Goal: Information Seeking & Learning: Learn about a topic

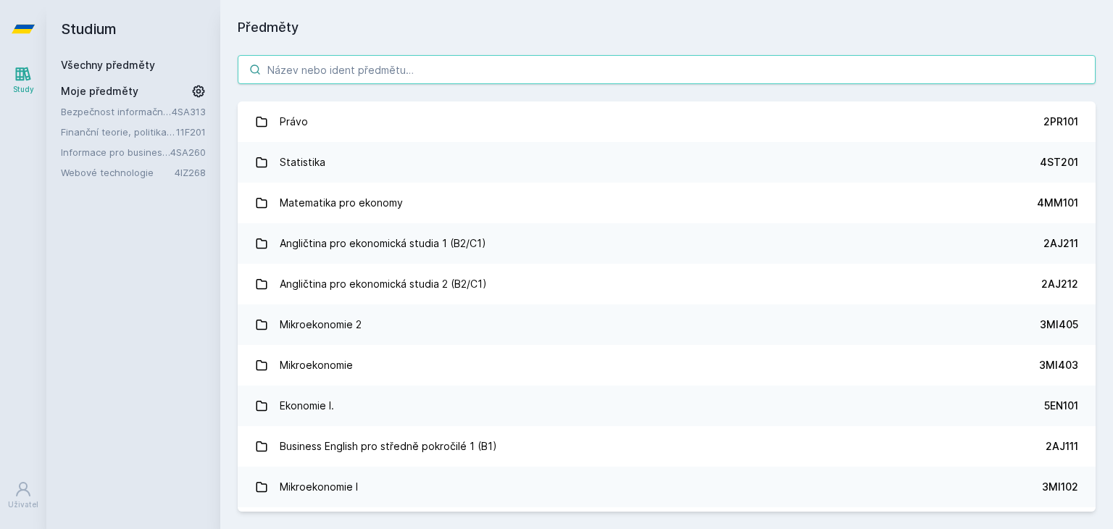
click at [500, 72] on input "search" at bounding box center [667, 69] width 858 height 29
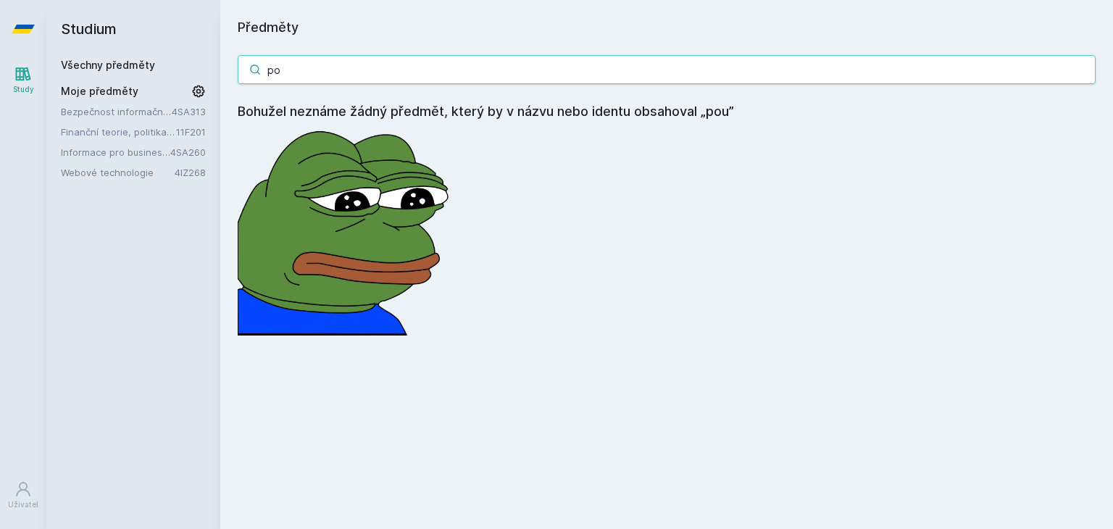
type input "p"
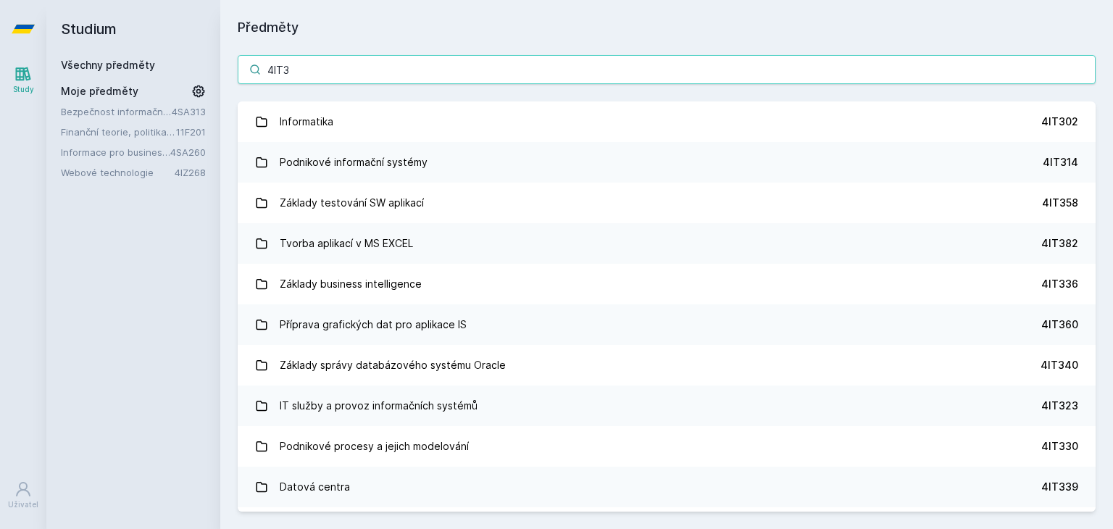
type input "4IT33"
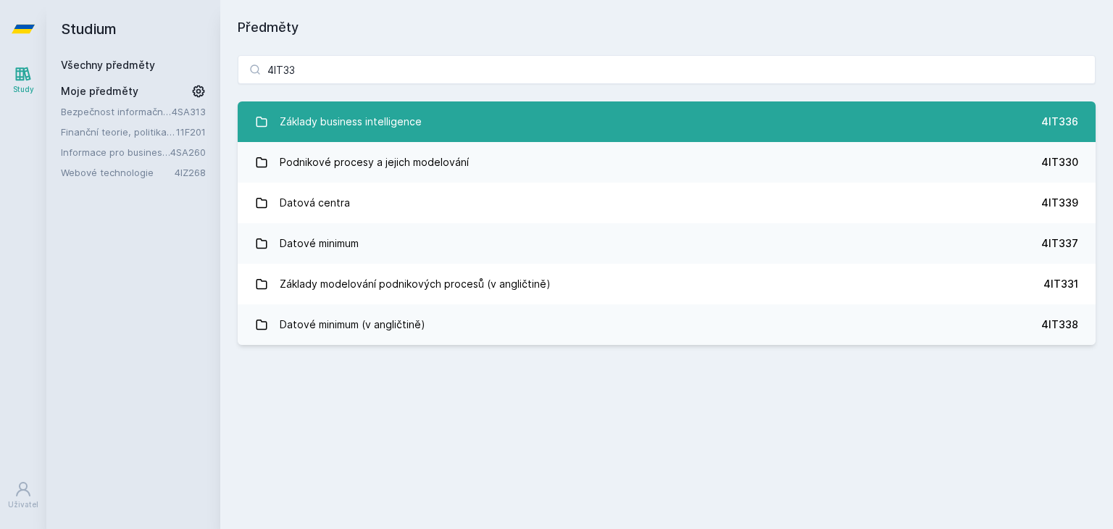
click at [489, 104] on link "Základy business intelligence 4IT336" at bounding box center [667, 121] width 858 height 41
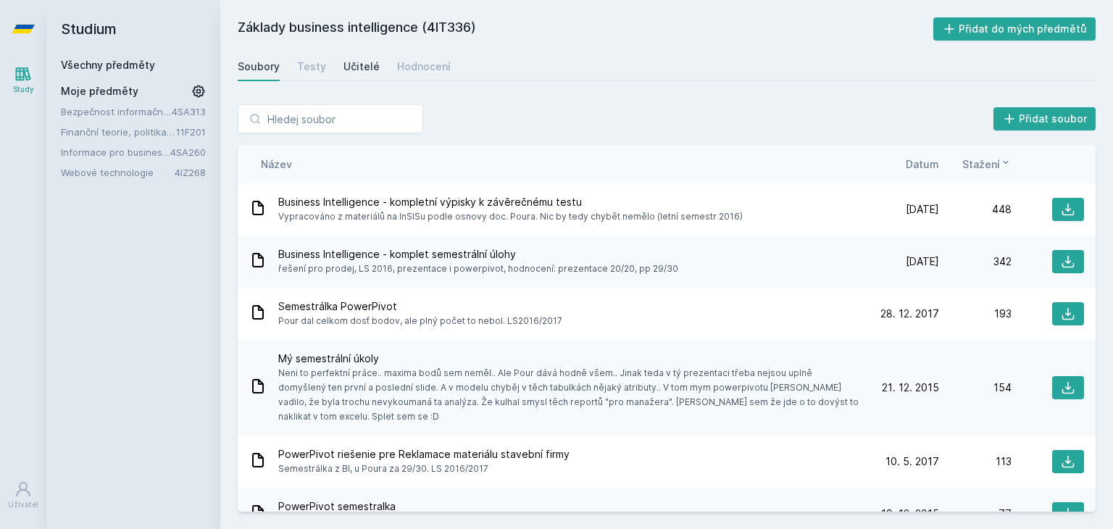
click at [368, 65] on div "Učitelé" at bounding box center [361, 66] width 36 height 14
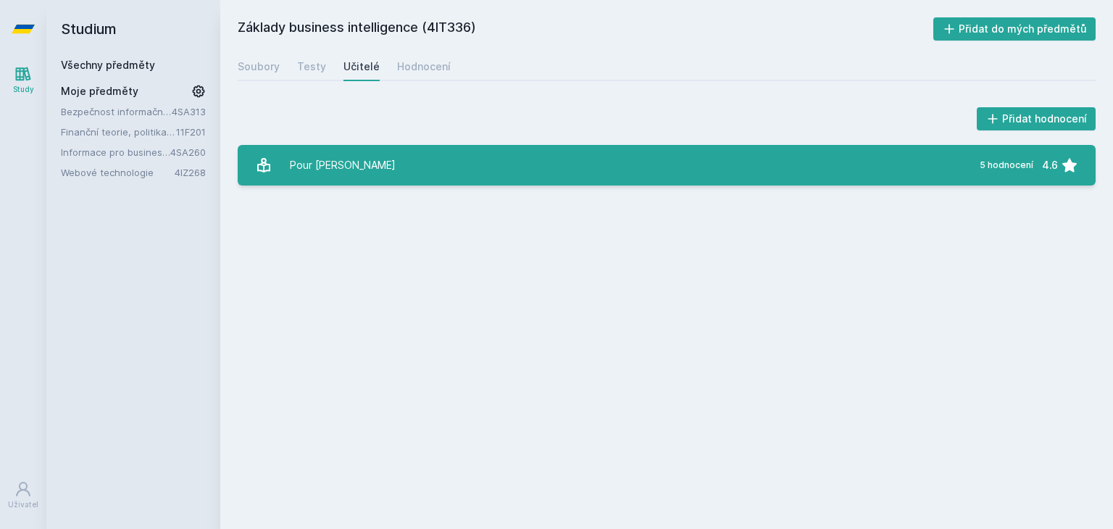
click at [377, 162] on link "Pour [PERSON_NAME][DATE] hodnocení 4.6" at bounding box center [667, 165] width 858 height 41
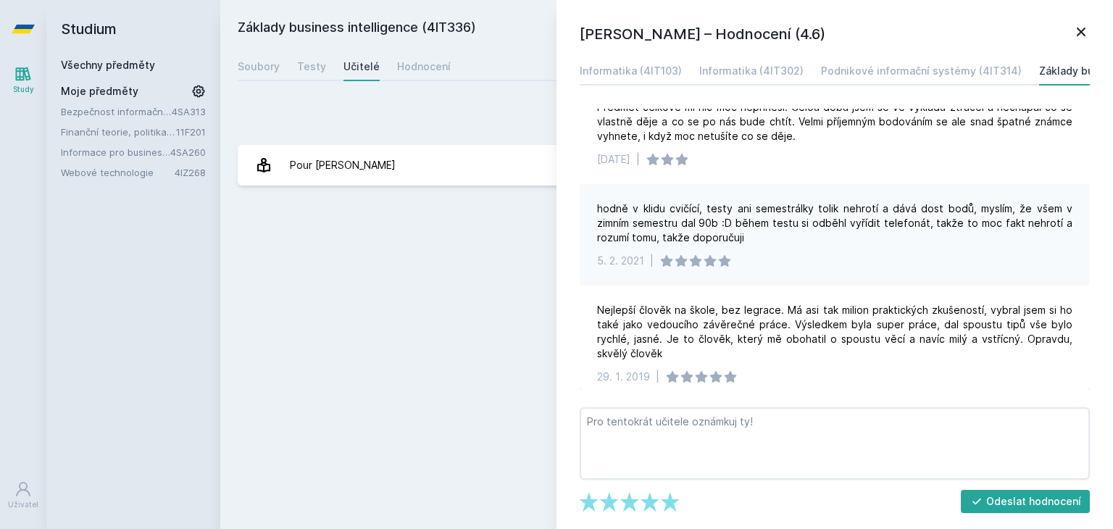
scroll to position [182, 0]
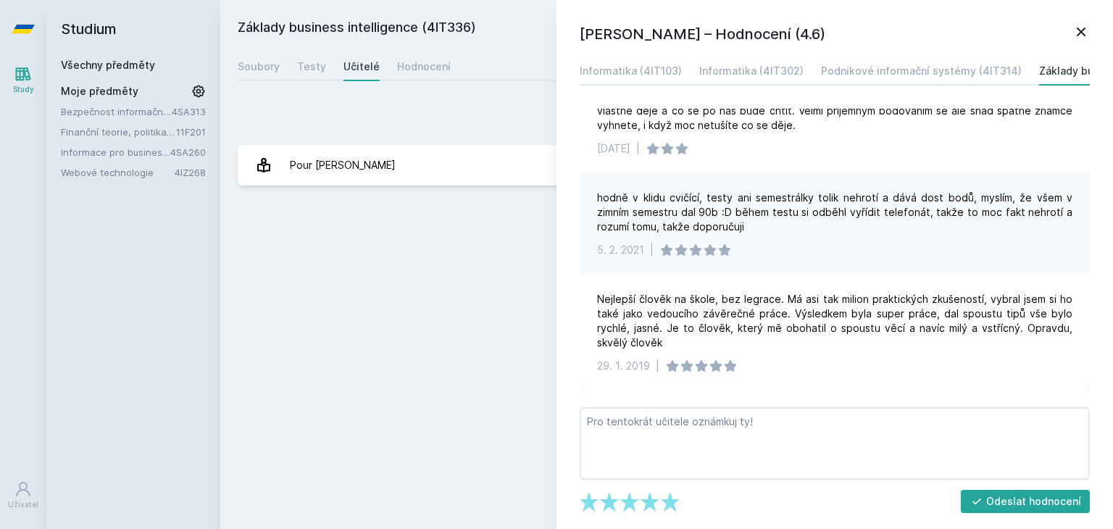
click at [464, 296] on div "Základy business intelligence (4IT336) Přidat do mých předmětů [GEOGRAPHIC_DATA…" at bounding box center [667, 264] width 858 height 494
click at [388, 104] on div "Přidat hodnocení" at bounding box center [667, 118] width 858 height 29
click at [89, 70] on link "Všechny předměty" at bounding box center [108, 65] width 94 height 12
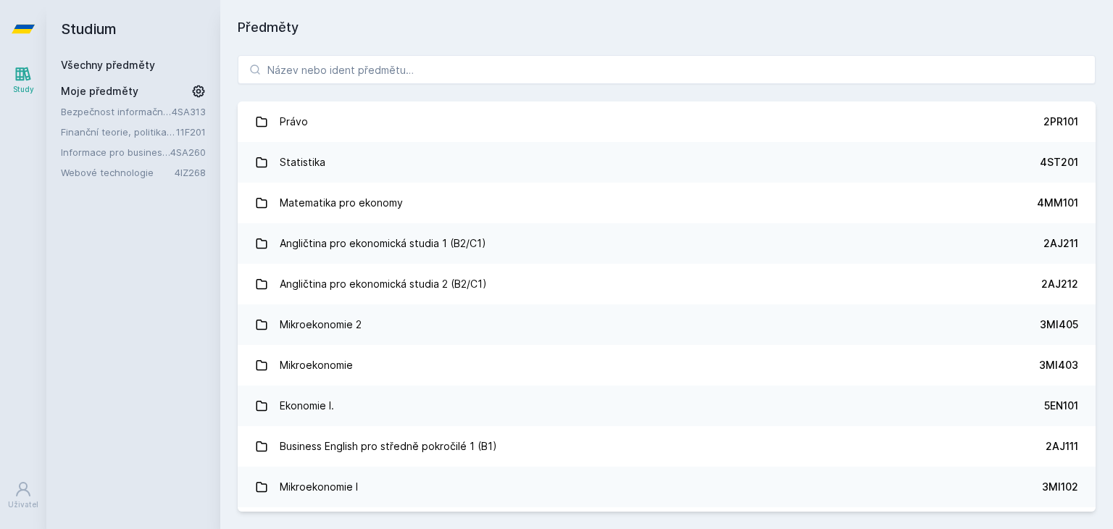
click at [301, 50] on div "Právo 2PR101 Statistika 4ST201 Matematika pro ekonomy 4MM101 Angličtina pro eko…" at bounding box center [666, 283] width 892 height 491
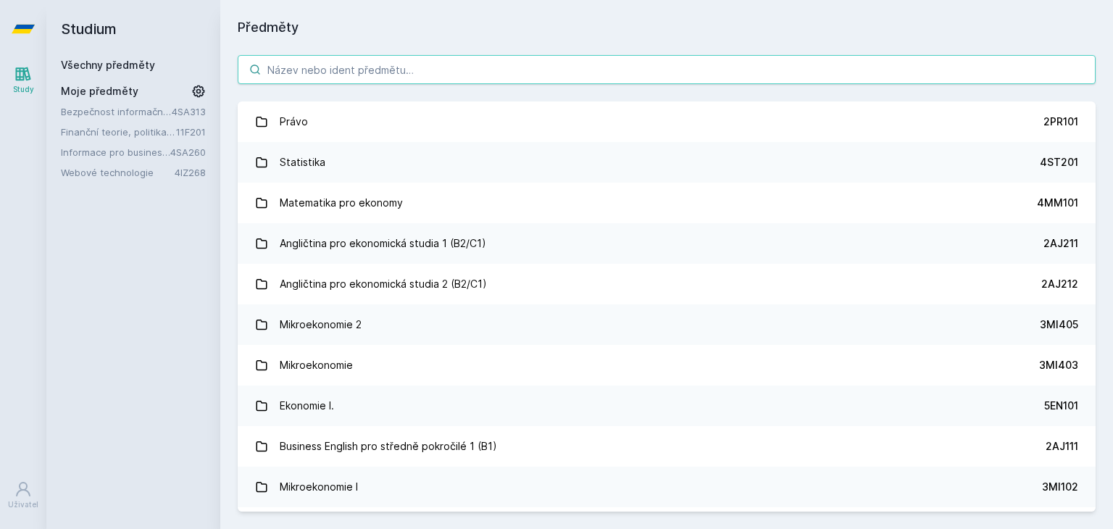
click at [310, 75] on input "search" at bounding box center [667, 69] width 858 height 29
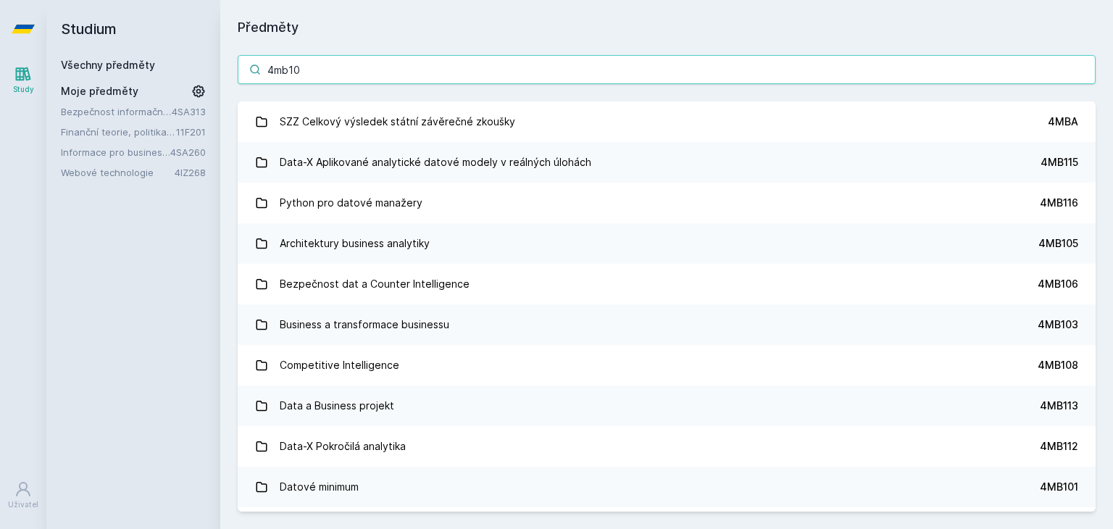
type input "4mb103"
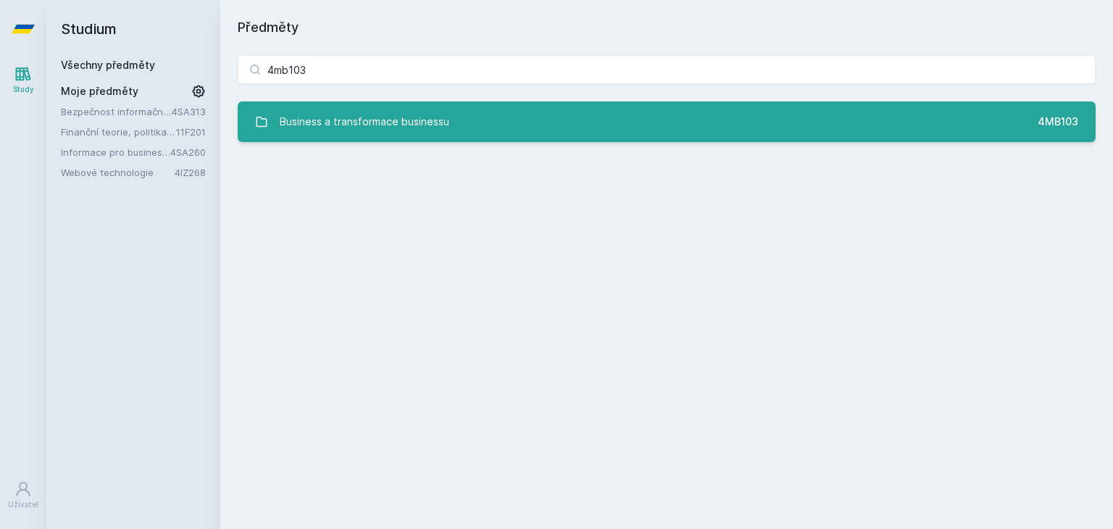
click at [321, 116] on div "Business a transformace businessu" at bounding box center [364, 121] width 169 height 29
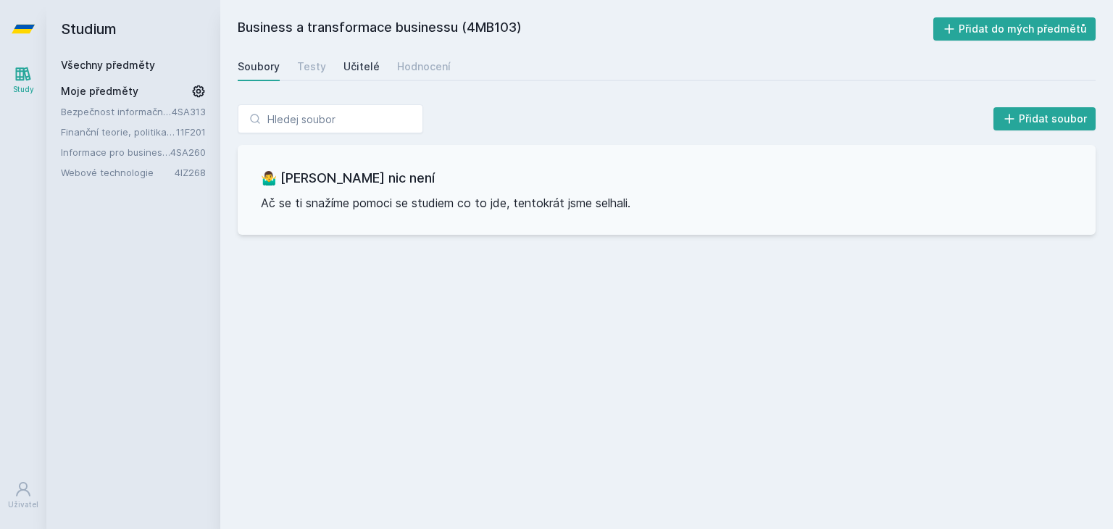
click at [354, 52] on link "Učitelé" at bounding box center [361, 66] width 36 height 29
click at [356, 67] on div "Učitelé" at bounding box center [361, 66] width 36 height 14
click at [92, 62] on link "Všechny předměty" at bounding box center [108, 65] width 94 height 12
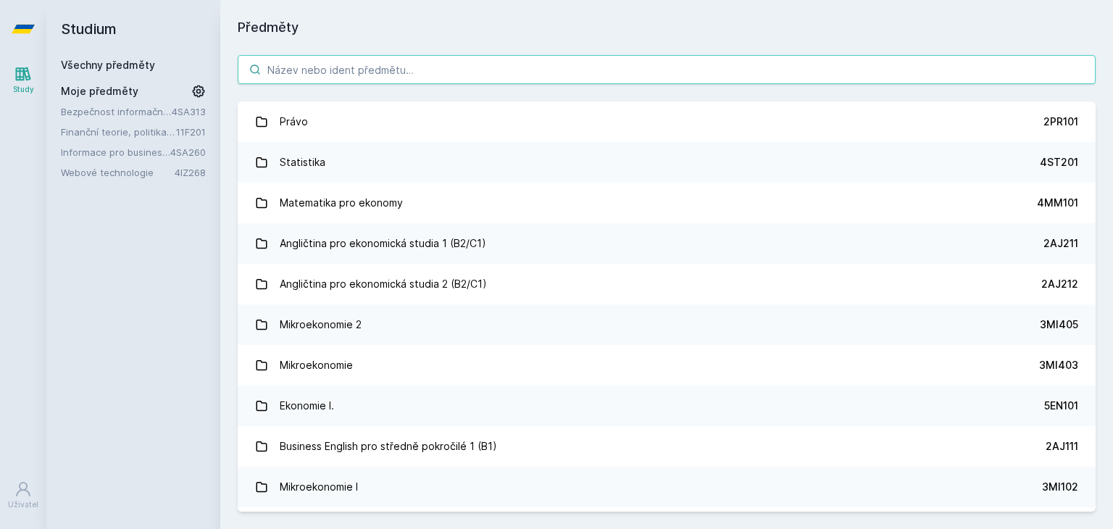
click at [292, 63] on input "search" at bounding box center [667, 69] width 858 height 29
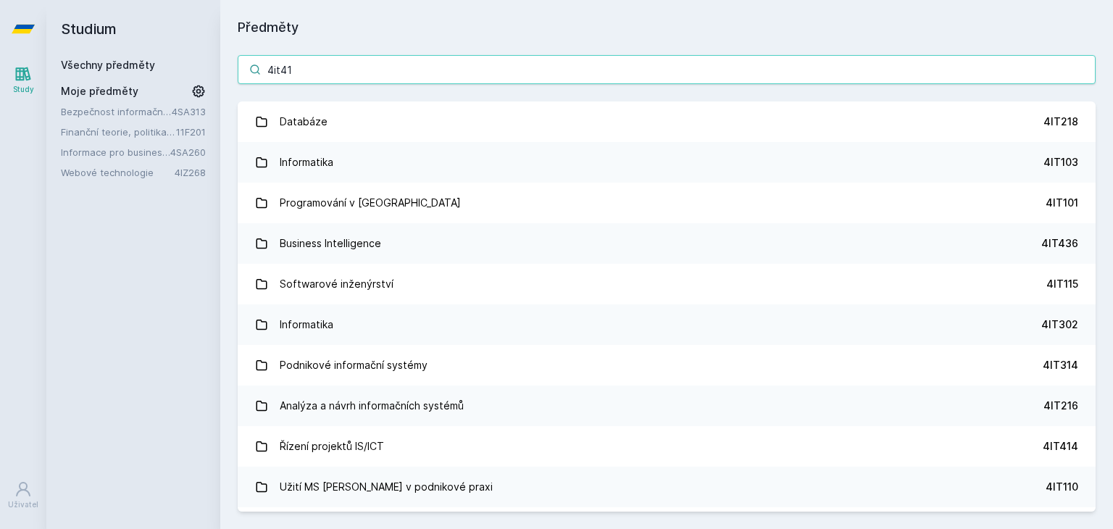
type input "4it411"
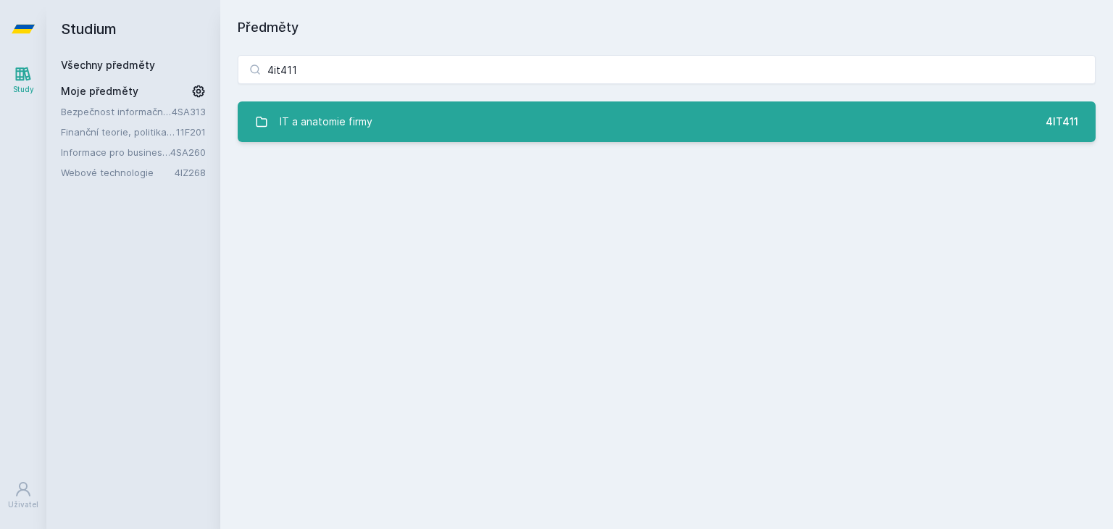
click at [319, 122] on div "IT a anatomie firmy" at bounding box center [326, 121] width 93 height 29
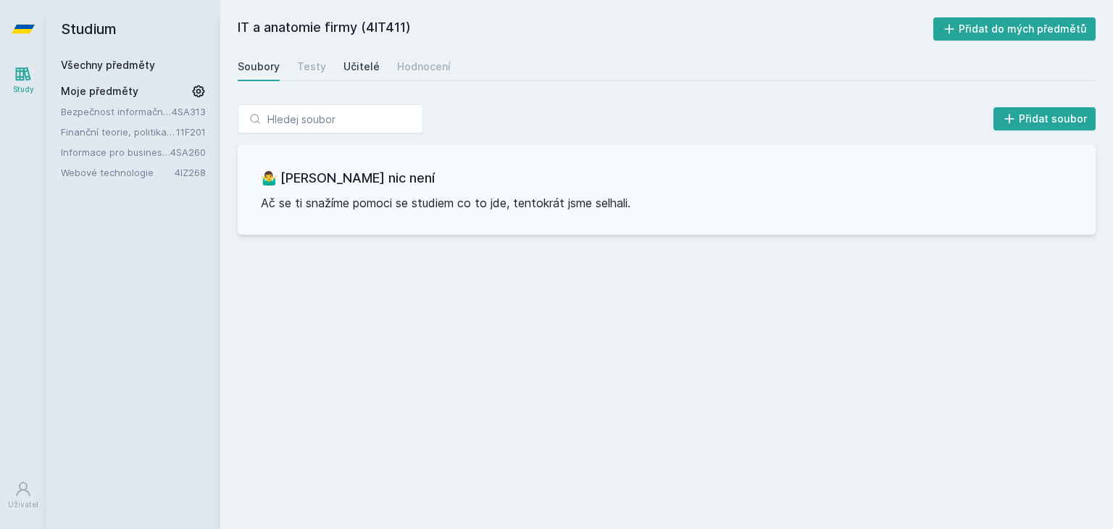
click at [354, 62] on div "Učitelé" at bounding box center [361, 66] width 36 height 14
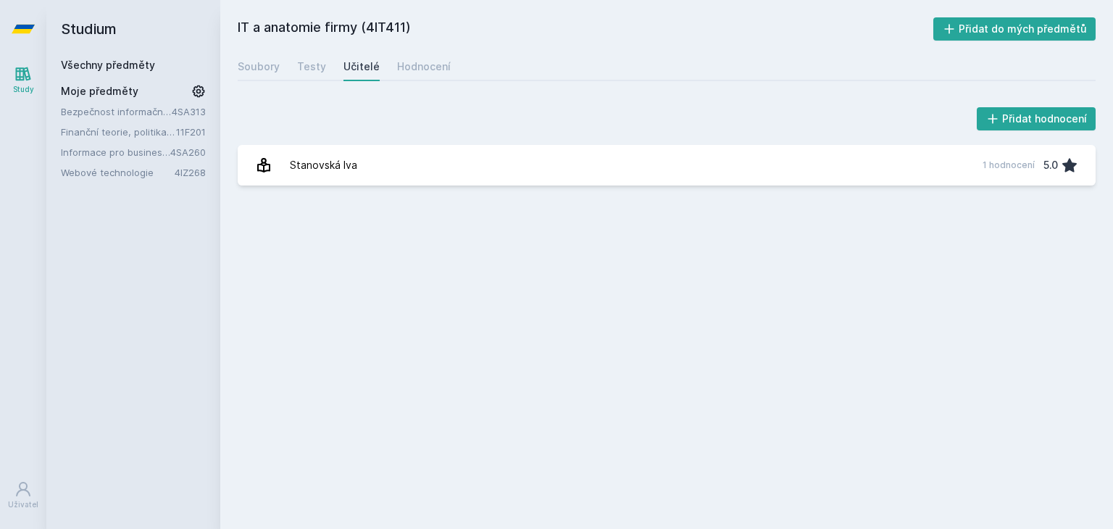
click at [114, 64] on link "Všechny předměty" at bounding box center [108, 65] width 94 height 12
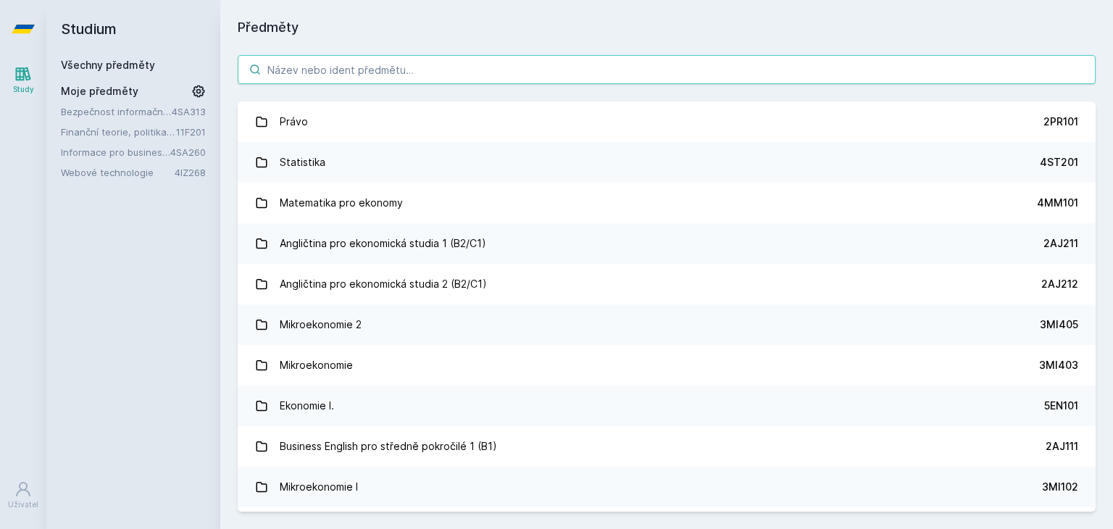
click at [332, 62] on input "search" at bounding box center [667, 69] width 858 height 29
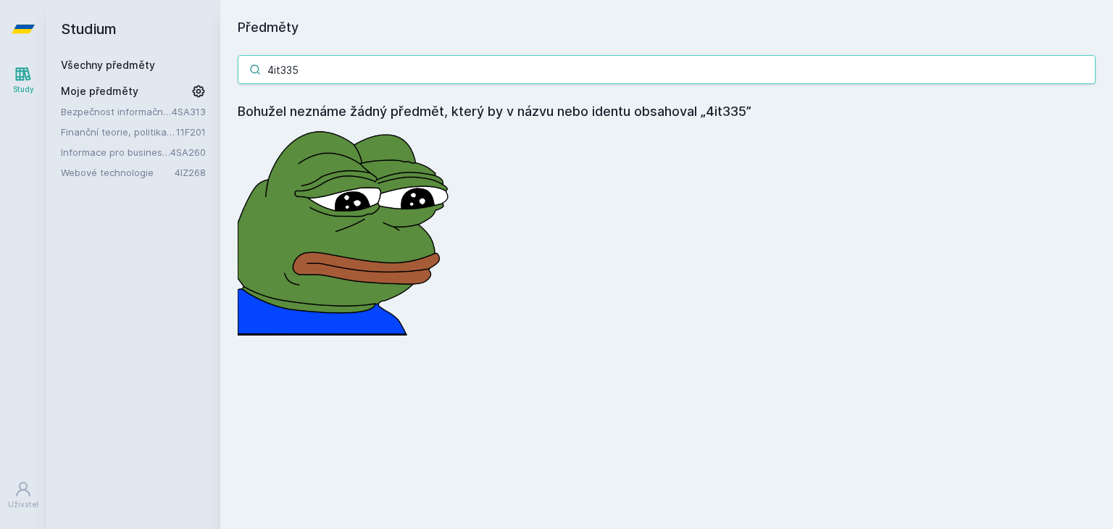
click at [306, 67] on input "4it335" at bounding box center [667, 69] width 858 height 29
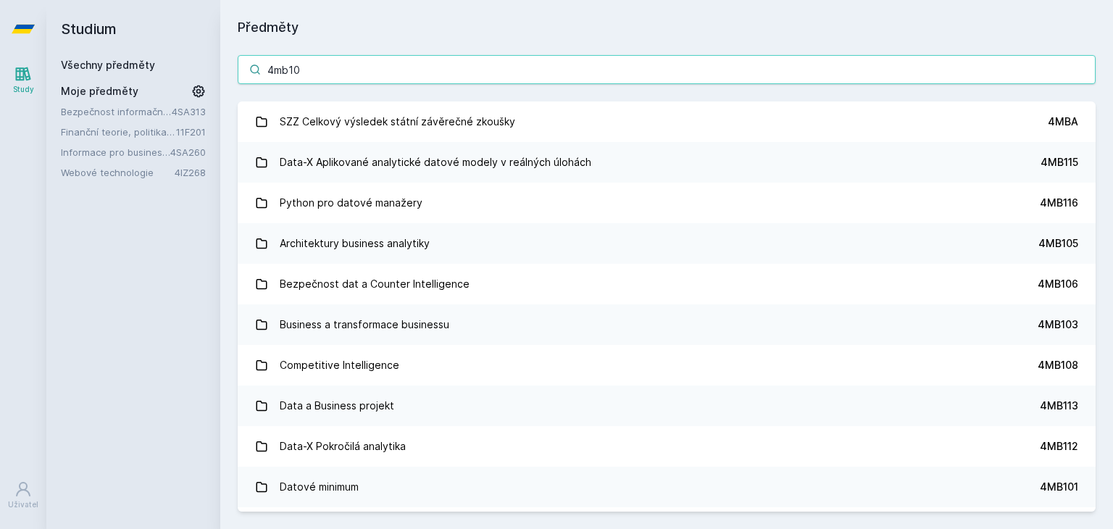
type input "4mb105"
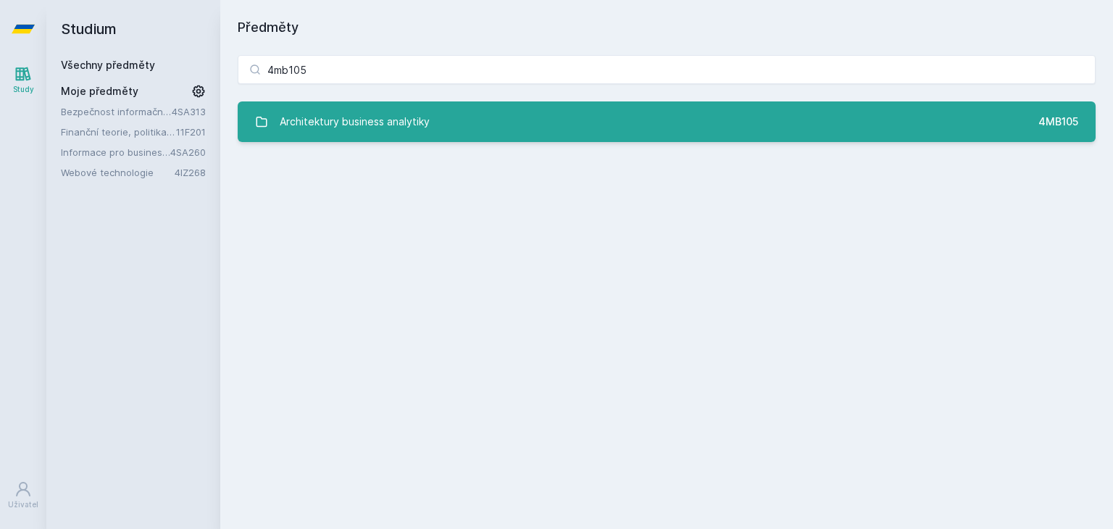
click at [327, 119] on div "Architektury business analytiky" at bounding box center [355, 121] width 150 height 29
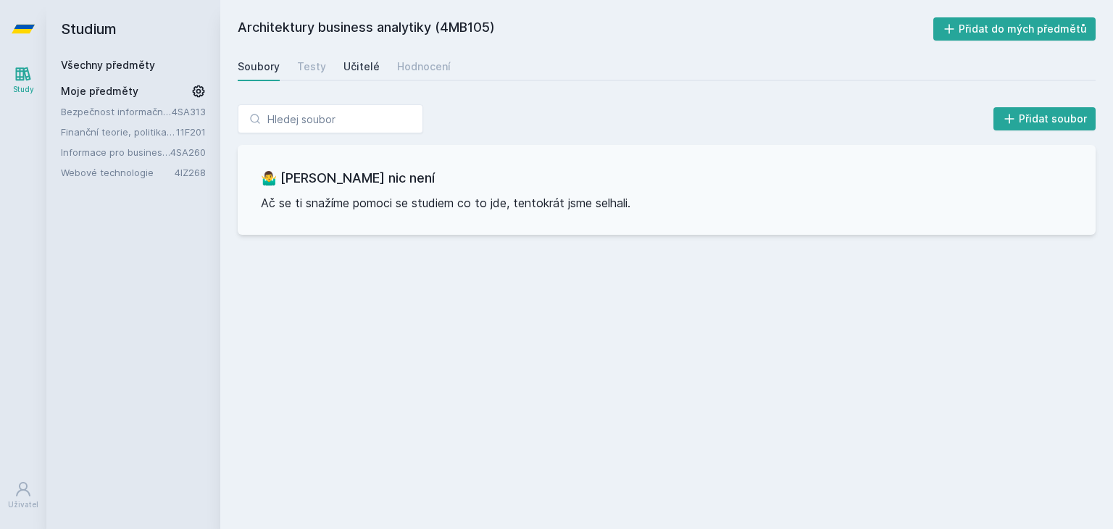
click at [350, 70] on div "Učitelé" at bounding box center [361, 66] width 36 height 14
click at [91, 64] on link "Všechny předměty" at bounding box center [108, 65] width 94 height 12
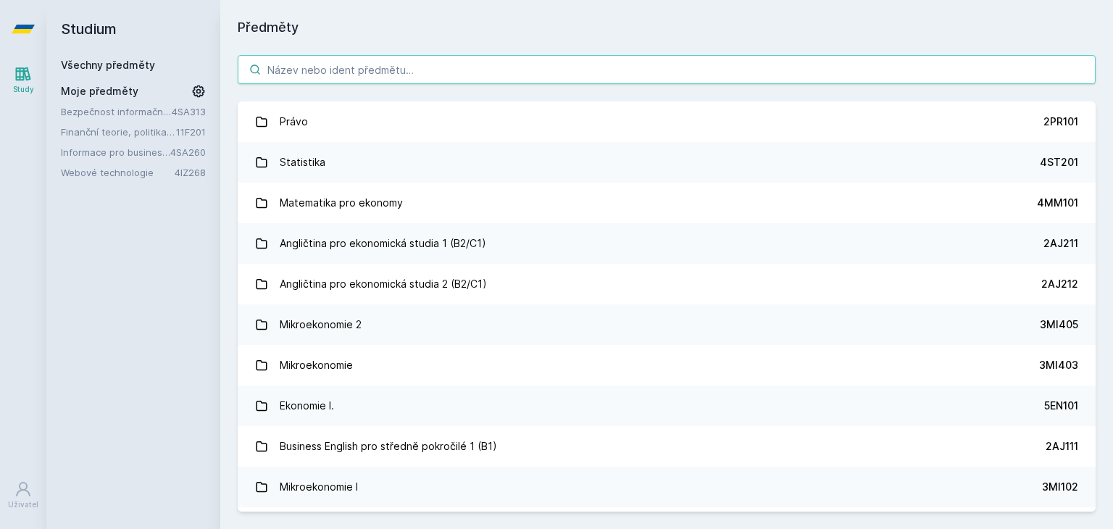
click at [262, 71] on input "search" at bounding box center [667, 69] width 858 height 29
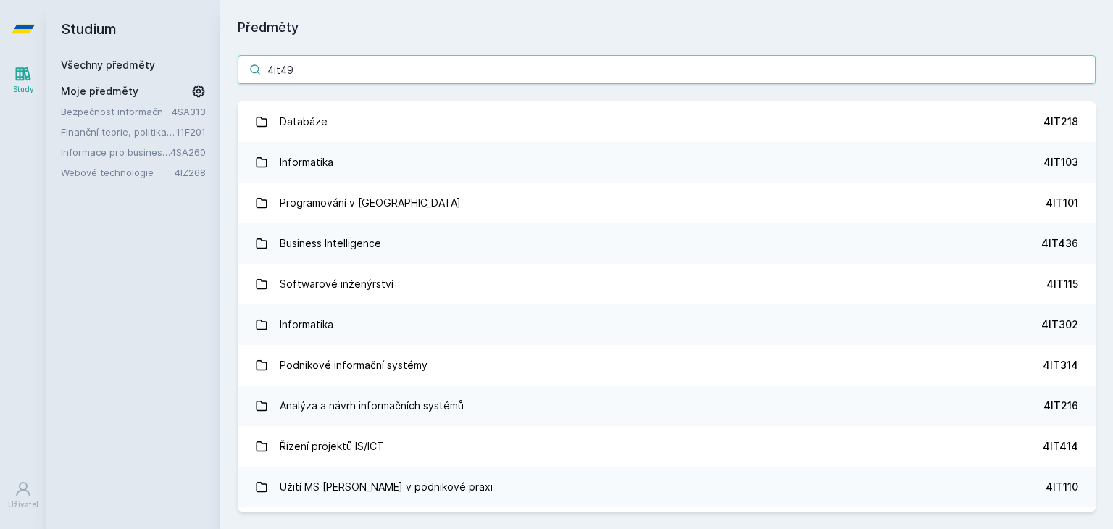
type input "4it491"
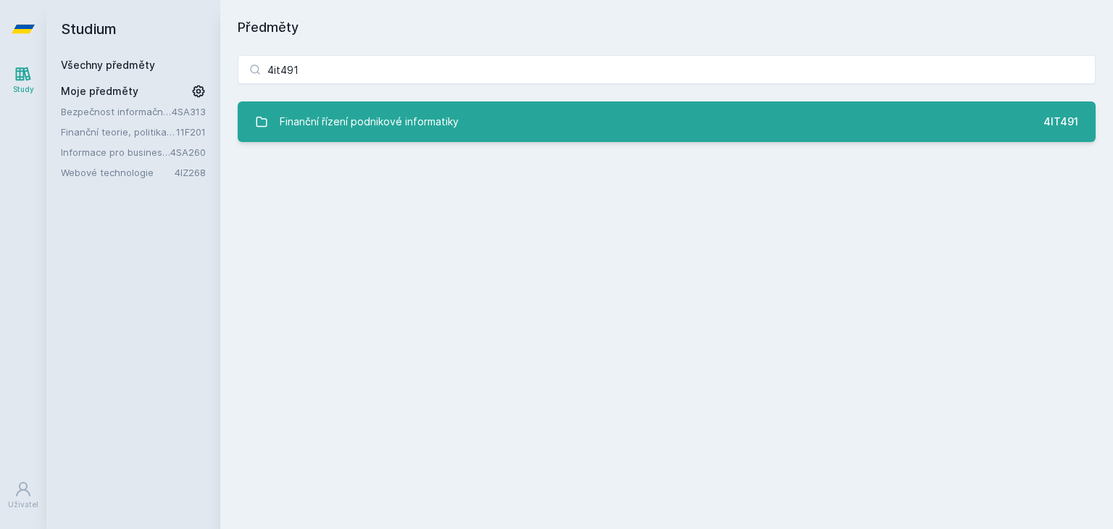
click at [320, 117] on div "Finanční řízení podnikové informatiky" at bounding box center [369, 121] width 179 height 29
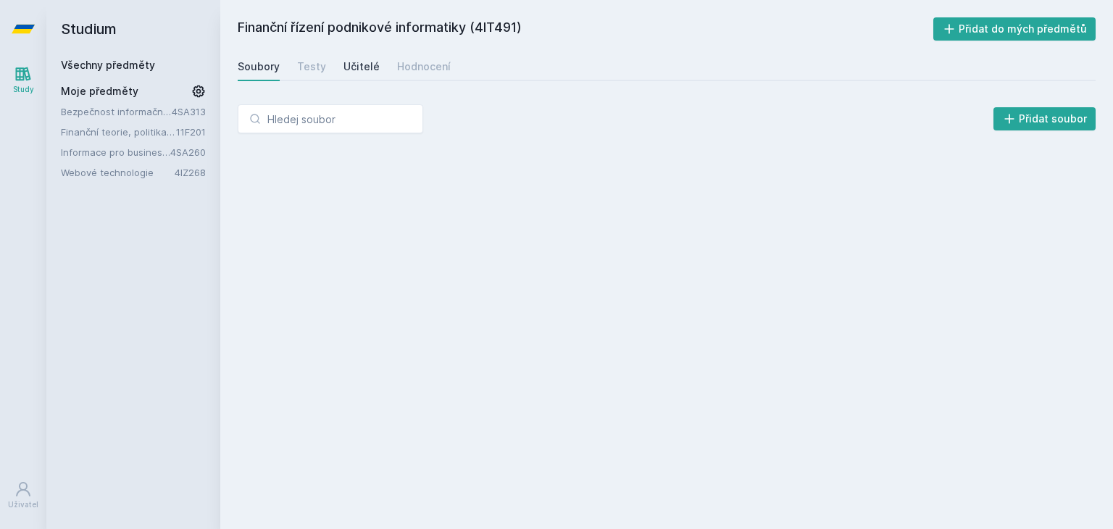
click at [364, 72] on div "Učitelé" at bounding box center [361, 66] width 36 height 14
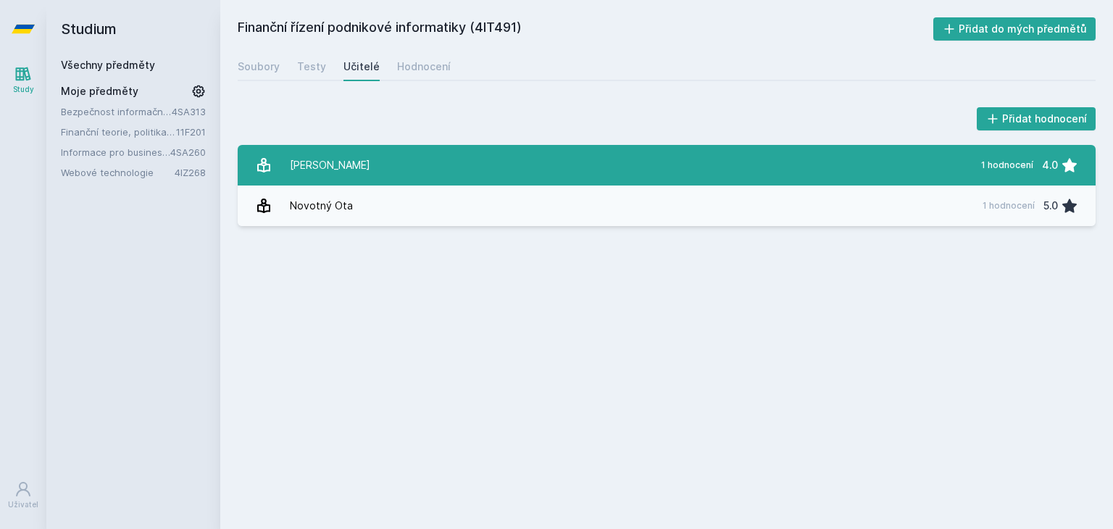
click at [363, 160] on link "[PERSON_NAME] 1 hodnocení 4.0" at bounding box center [667, 165] width 858 height 41
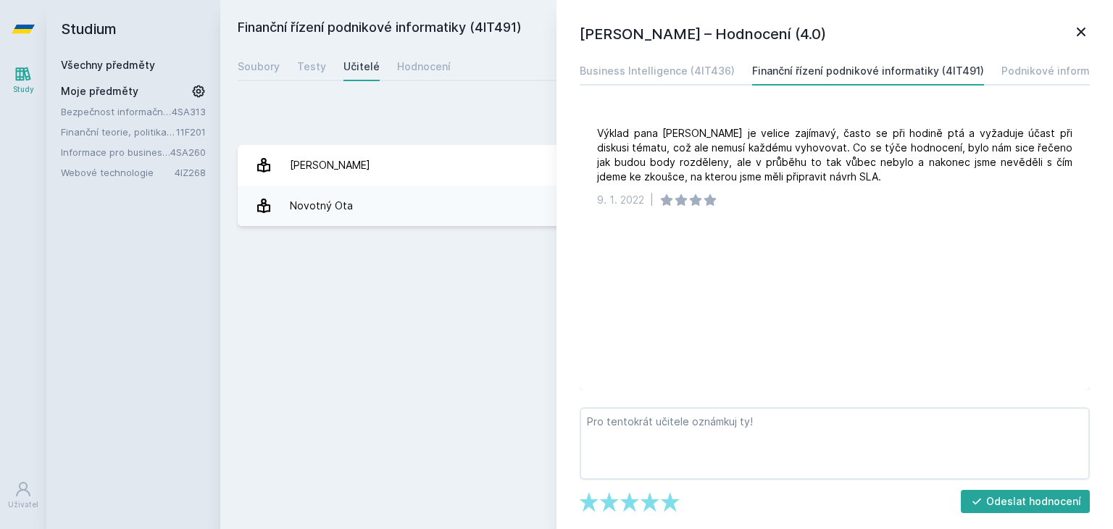
click at [1079, 30] on icon at bounding box center [1080, 32] width 9 height 9
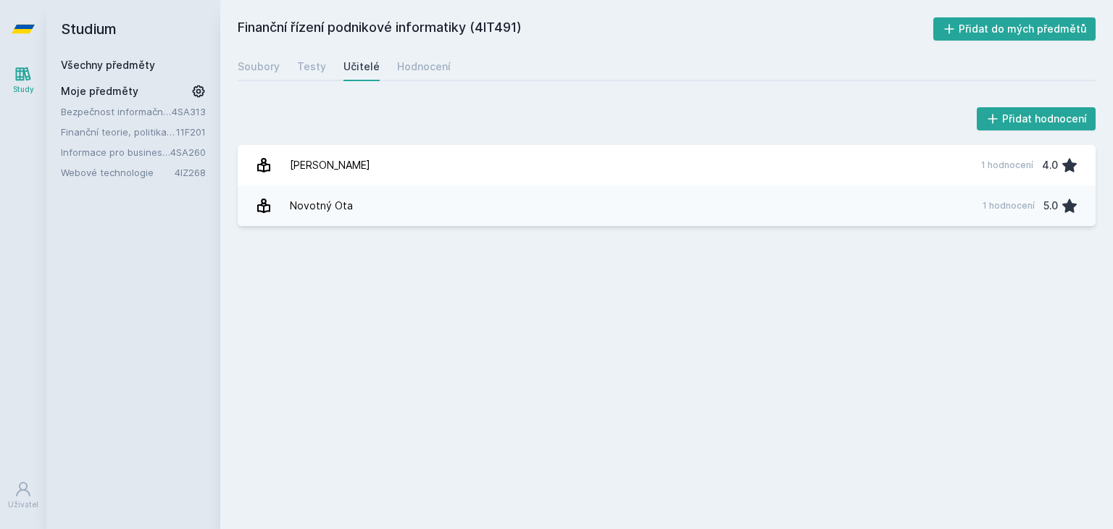
click at [123, 64] on link "Všechny předměty" at bounding box center [108, 65] width 94 height 12
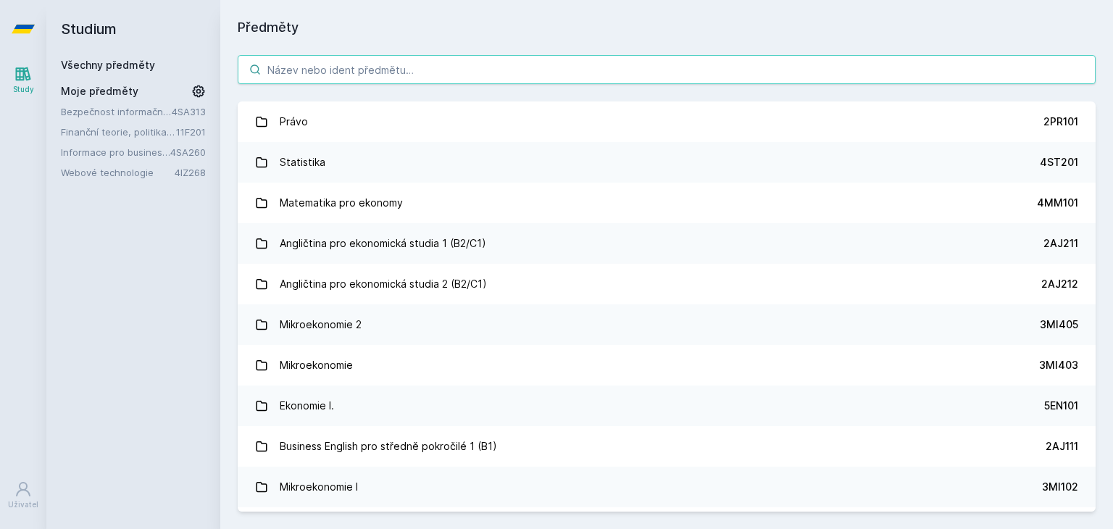
click at [473, 76] on input "search" at bounding box center [667, 69] width 858 height 29
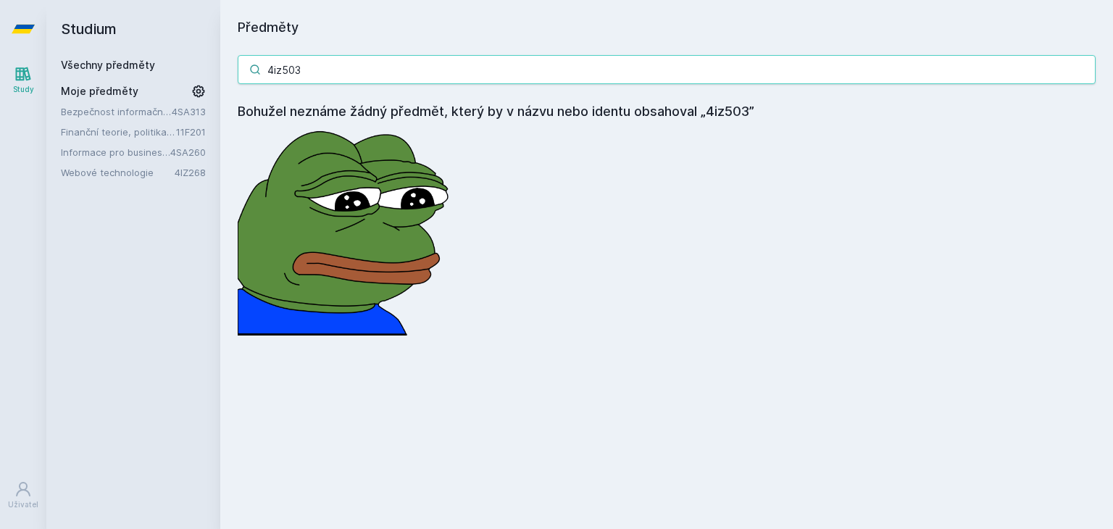
click at [443, 70] on input "4iz503" at bounding box center [667, 69] width 858 height 29
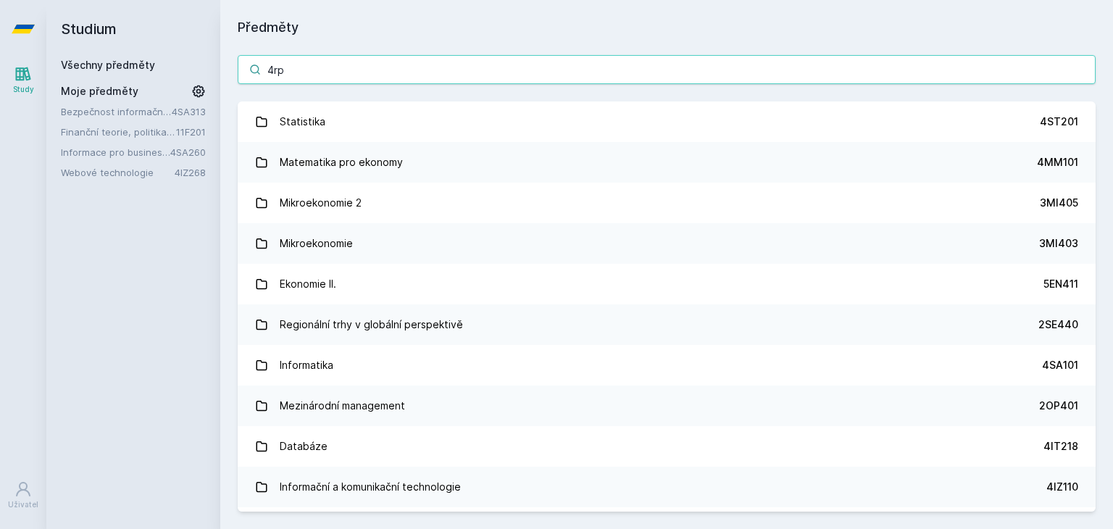
type input "4rpv"
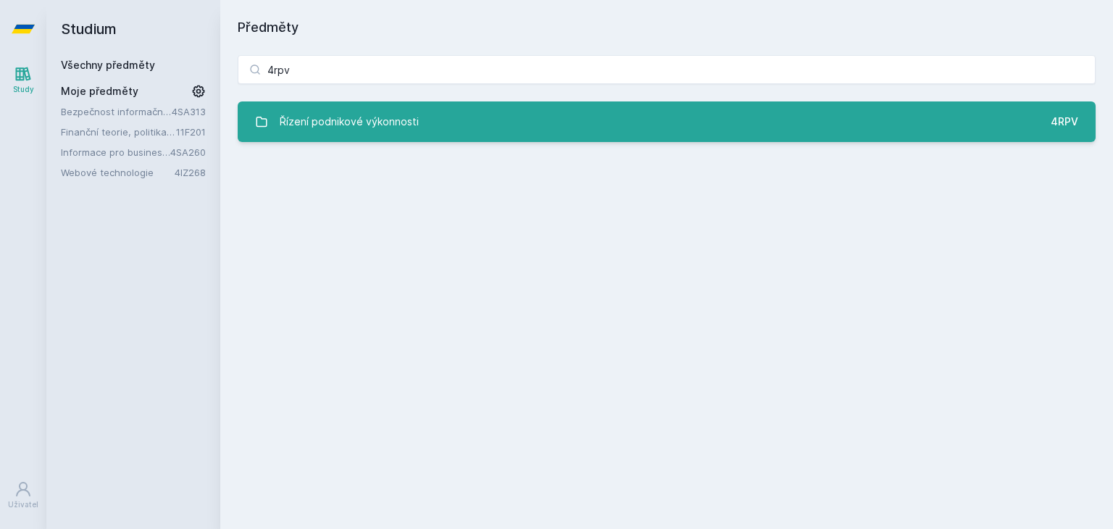
click at [407, 125] on div "Řízení podnikové výkonnosti" at bounding box center [349, 121] width 139 height 29
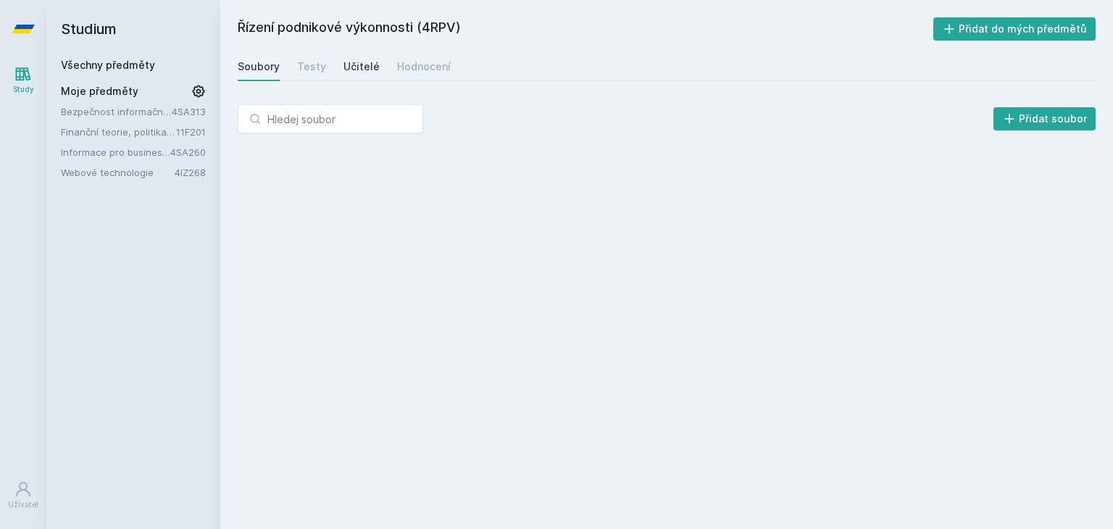
click at [356, 67] on div "Učitelé" at bounding box center [361, 66] width 36 height 14
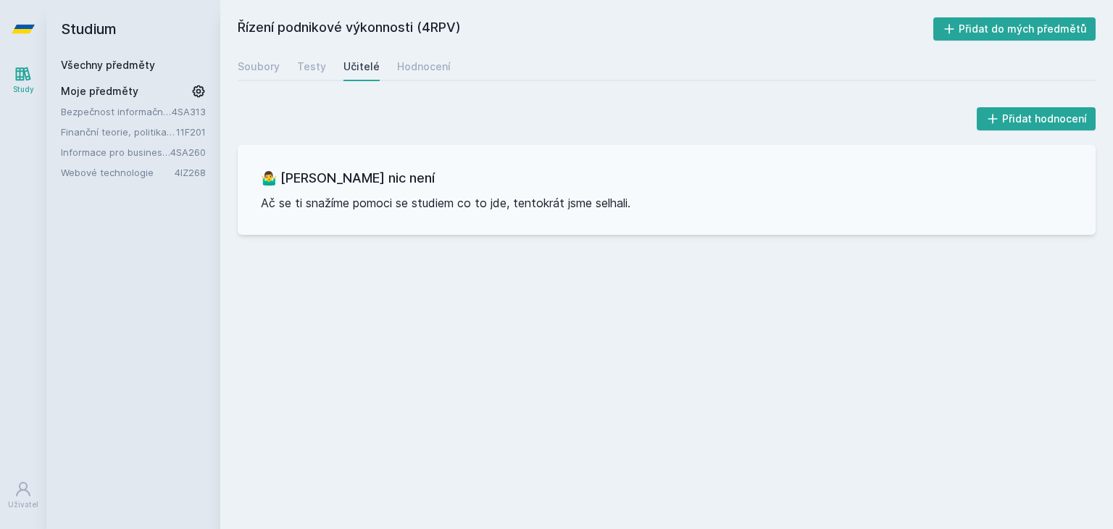
click at [122, 70] on link "Všechny předměty" at bounding box center [108, 65] width 94 height 12
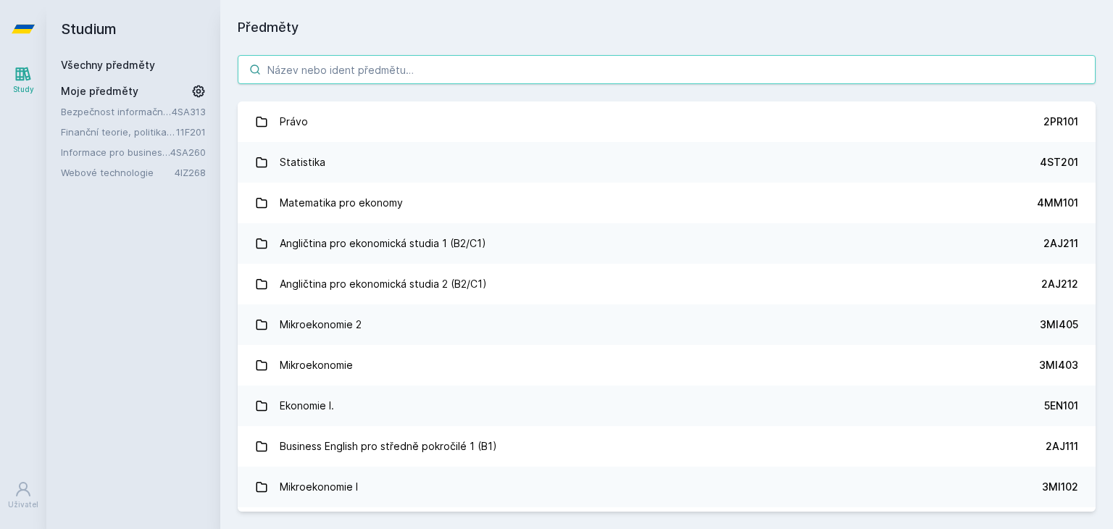
click at [280, 75] on input "search" at bounding box center [667, 69] width 858 height 29
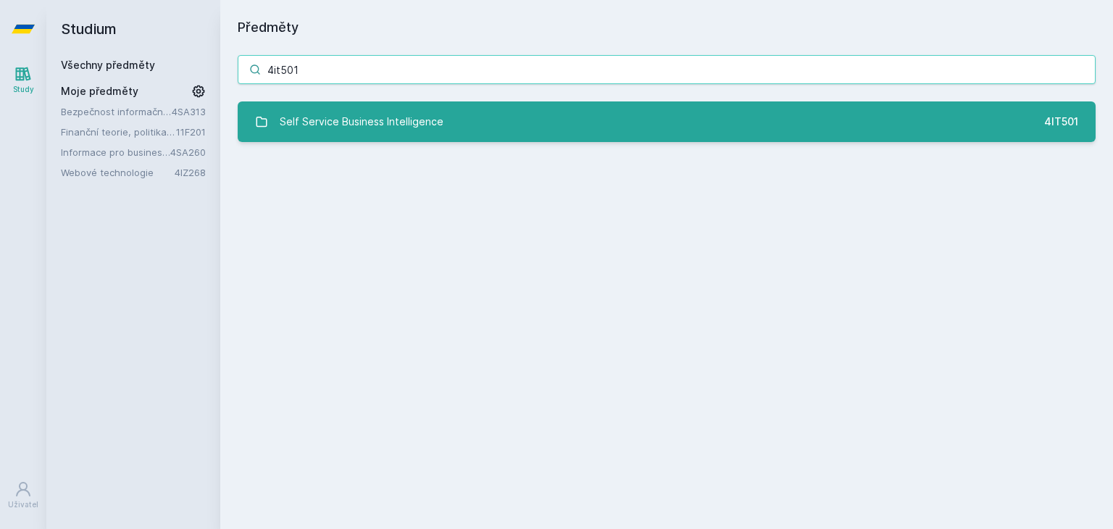
type input "4it501"
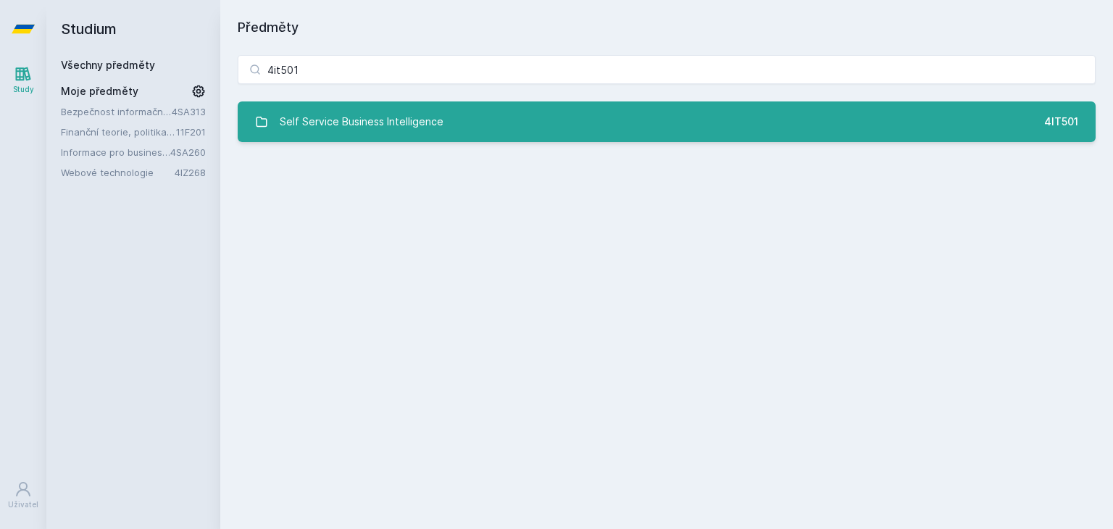
click at [325, 122] on div "Self Service Business Intelligence" at bounding box center [362, 121] width 164 height 29
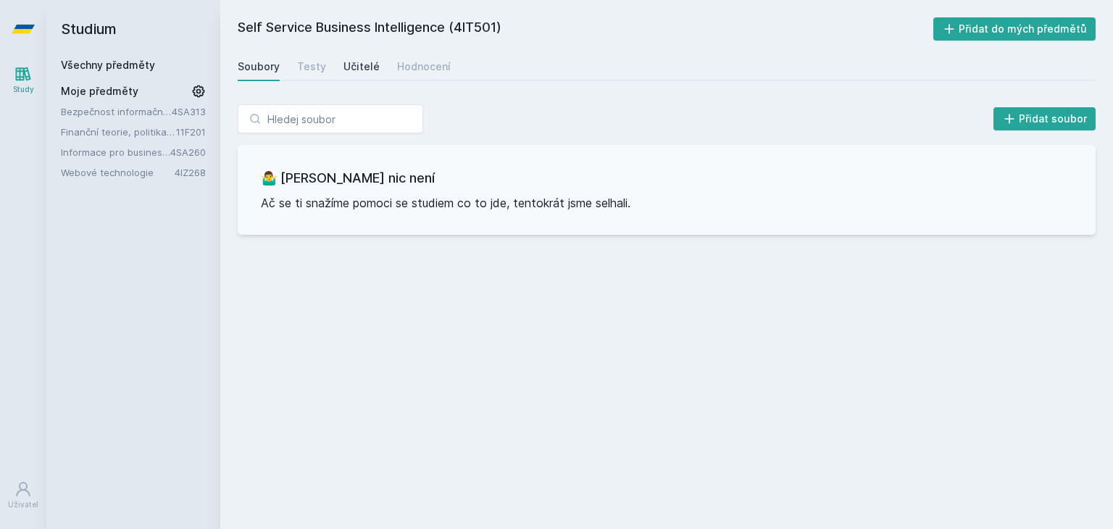
click at [356, 73] on div "Učitelé" at bounding box center [361, 66] width 36 height 14
click at [112, 64] on link "Všechny předměty" at bounding box center [108, 65] width 94 height 12
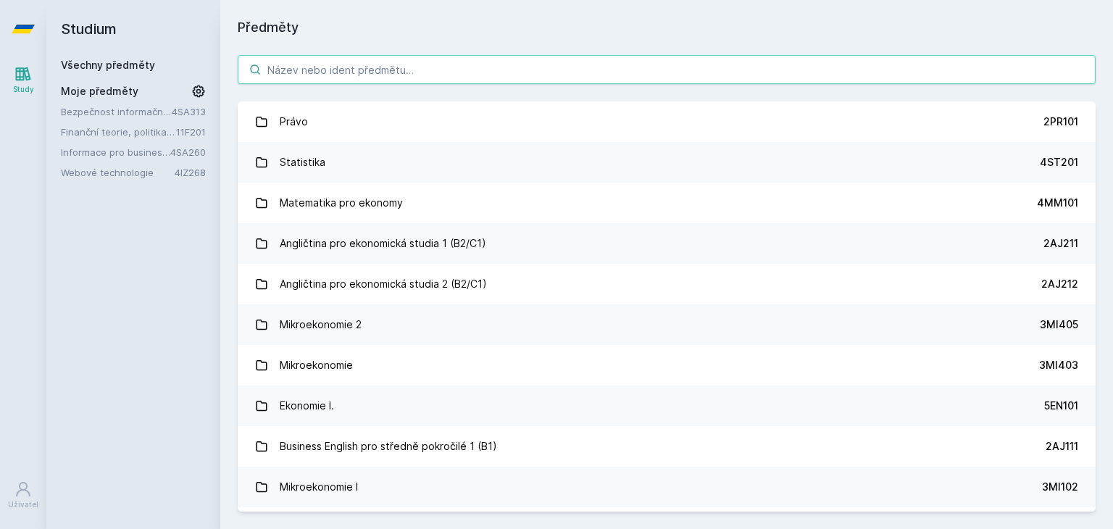
click at [309, 59] on input "search" at bounding box center [667, 69] width 858 height 29
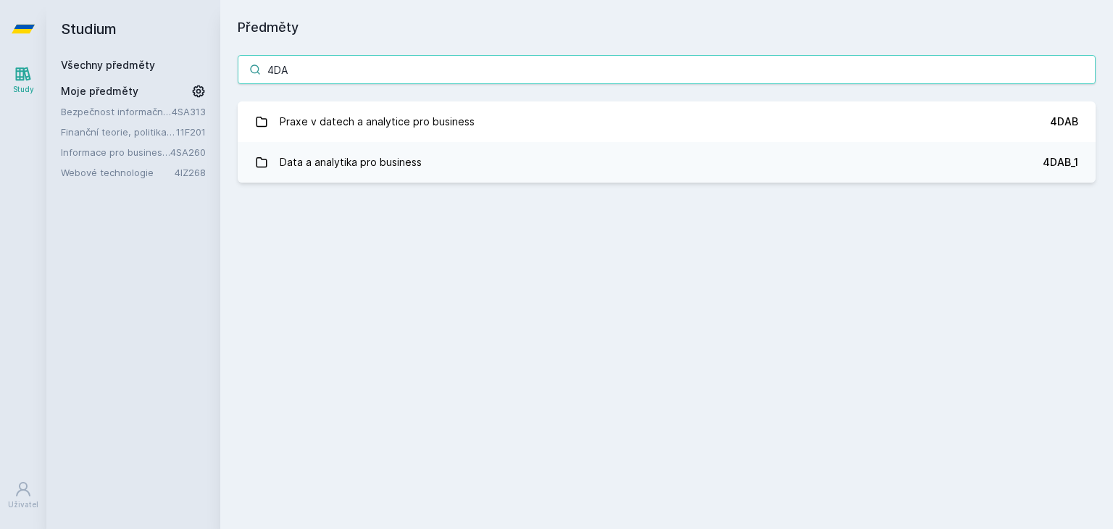
type input "4DAb"
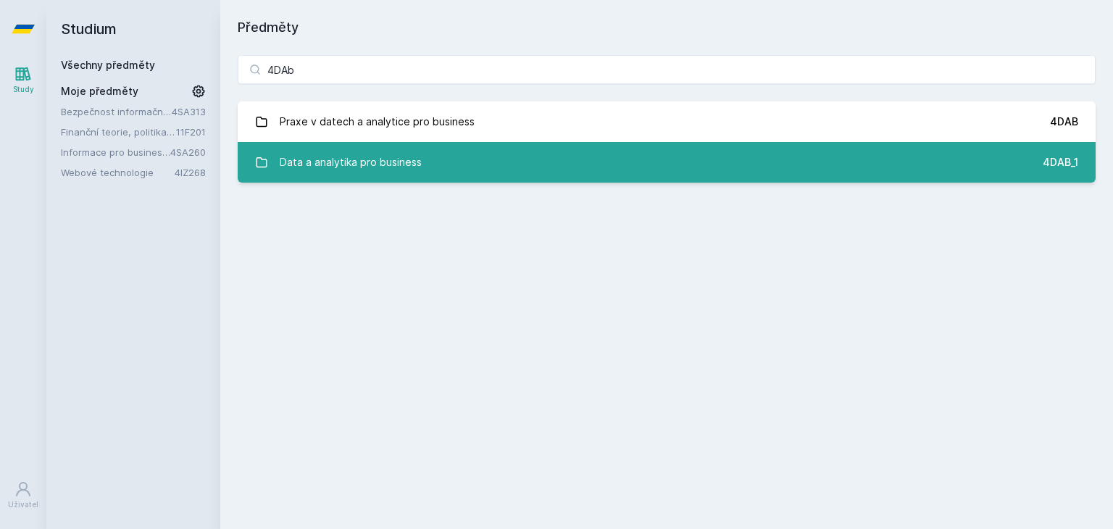
click at [387, 151] on div "Data a analytika pro business" at bounding box center [351, 162] width 142 height 29
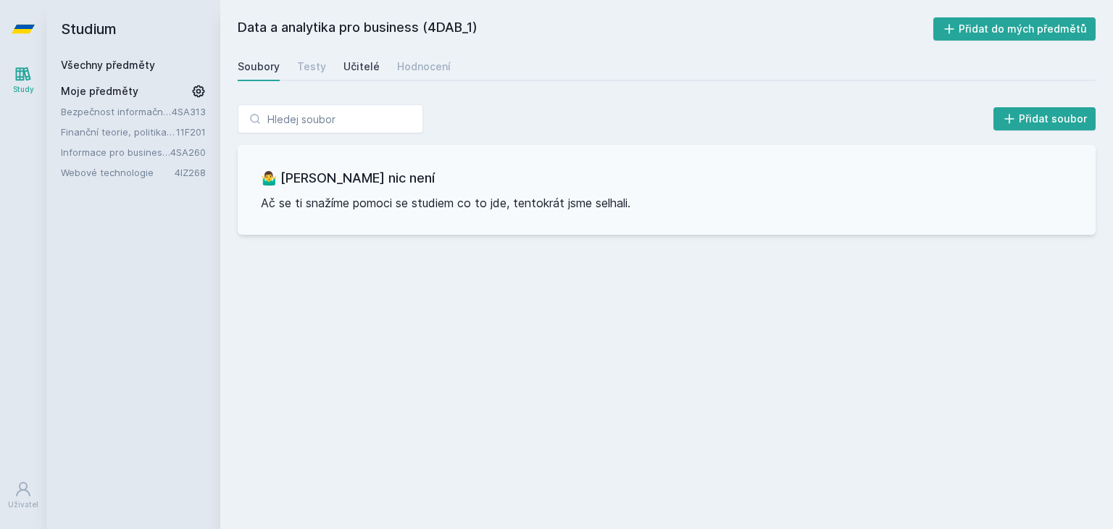
click at [360, 75] on link "Učitelé" at bounding box center [361, 66] width 36 height 29
